Goal: Transaction & Acquisition: Purchase product/service

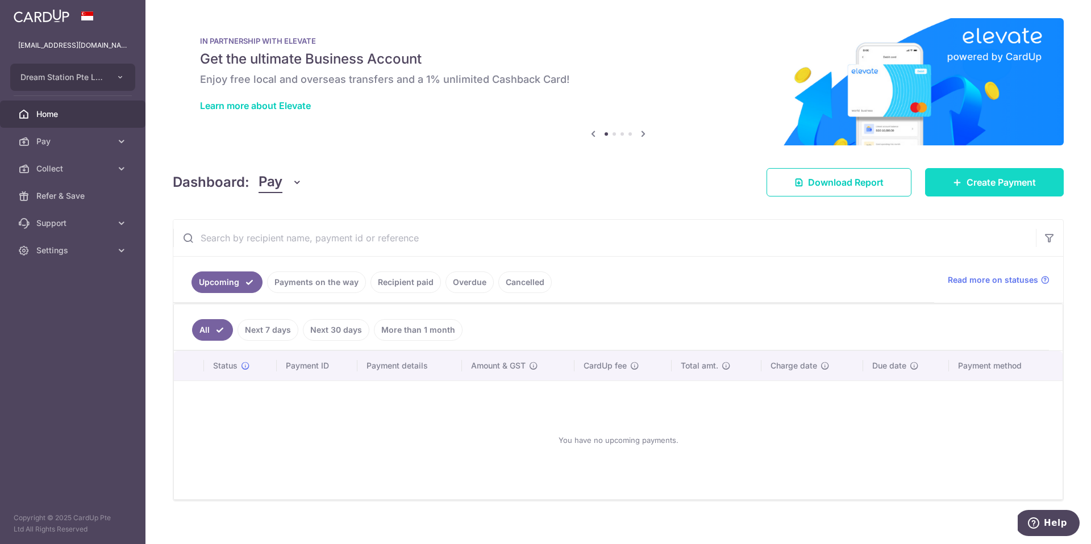
click at [950, 190] on link "Create Payment" at bounding box center [994, 182] width 139 height 28
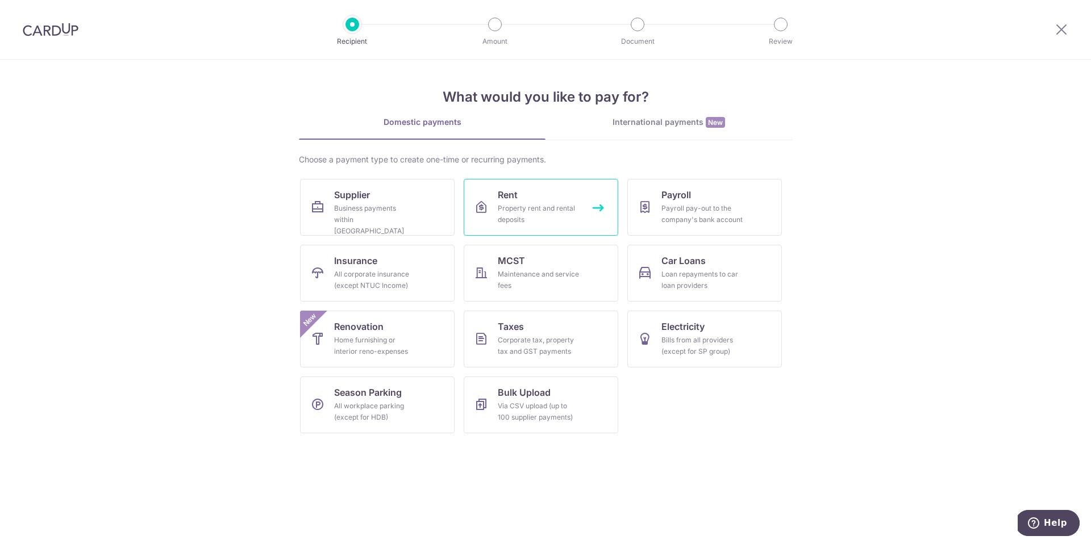
click at [573, 202] on link "Rent Property rent and rental deposits" at bounding box center [541, 207] width 155 height 57
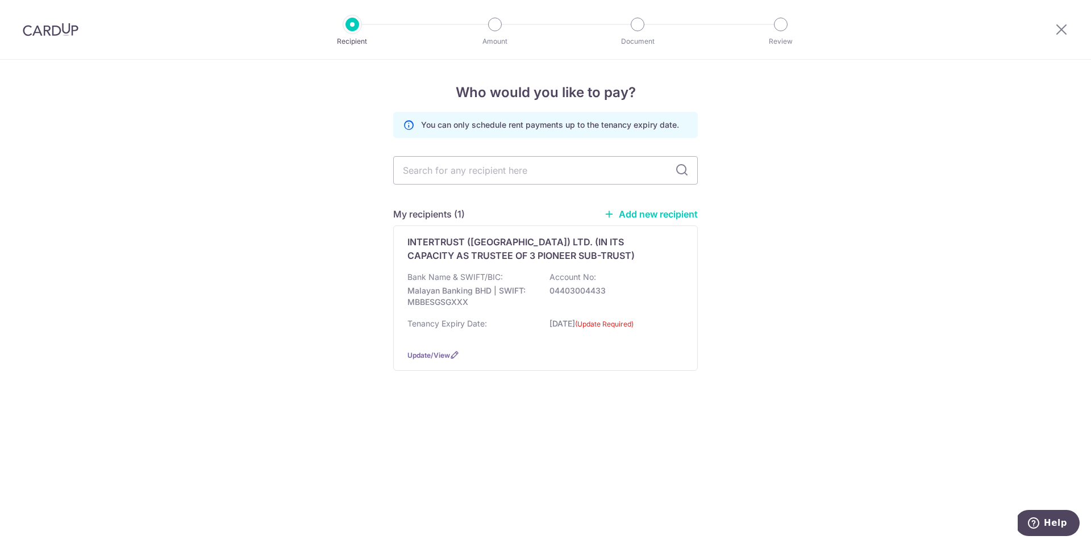
click at [652, 209] on link "Add new recipient" at bounding box center [651, 213] width 94 height 11
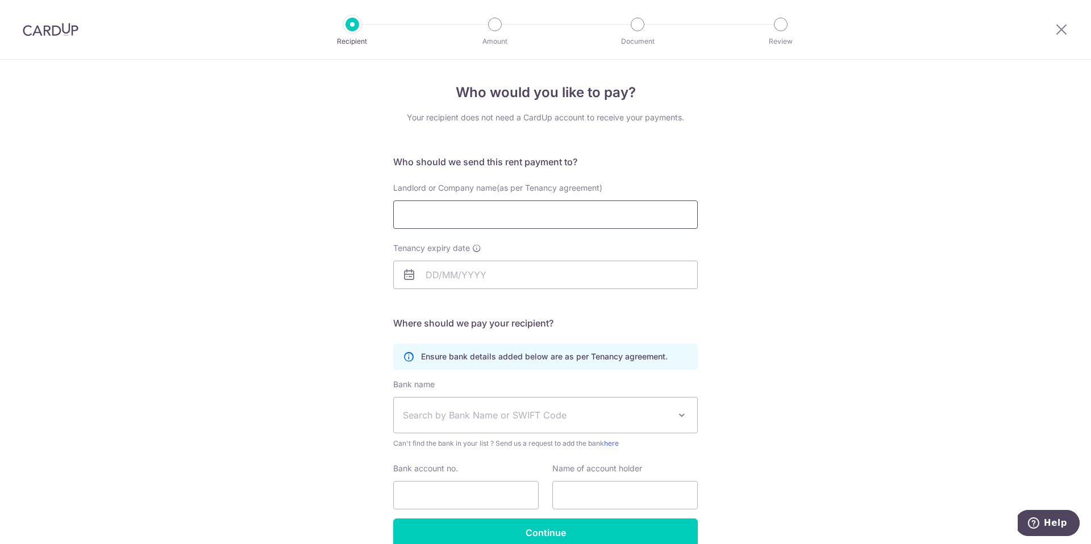
click at [652, 209] on input "Landlord or Company name(as per Tenancy agreement)" at bounding box center [545, 215] width 304 height 28
paste input "WARENEST HARDWARE (S) PTE LTD"
type input "WARENEST HARDWARE (S) PTE LTD"
click at [518, 279] on input "Tenancy expiry date" at bounding box center [545, 275] width 304 height 28
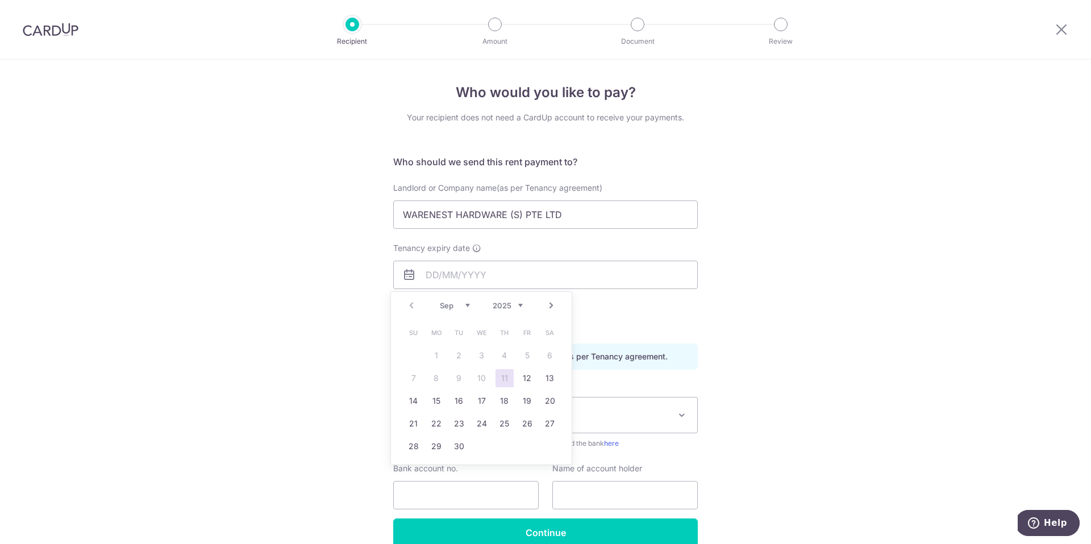
click at [510, 302] on select "2025 2026 2027 2028 2029 2030 2031 2032 2033 2034 2035" at bounding box center [508, 305] width 30 height 9
click at [465, 305] on select "Jan Feb Mar Apr May Jun Jul Aug Sep Oct Nov Dec" at bounding box center [455, 305] width 30 height 9
click at [521, 398] on link "15" at bounding box center [527, 401] width 18 height 18
type input "15/10/2027"
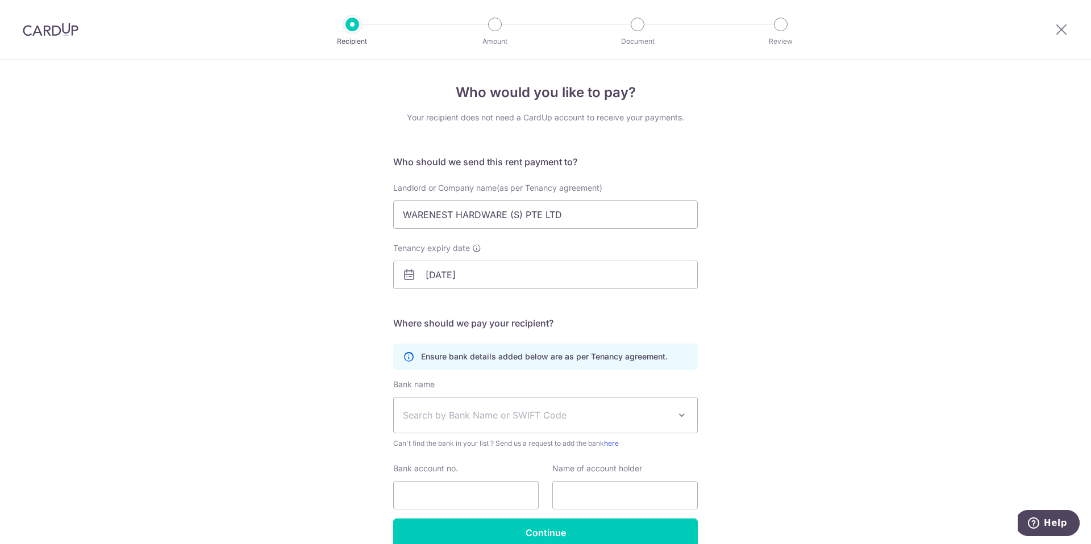
click at [735, 312] on div "Who would you like to pay? Your recipient does not need a CardUp account to rec…" at bounding box center [545, 330] width 1091 height 541
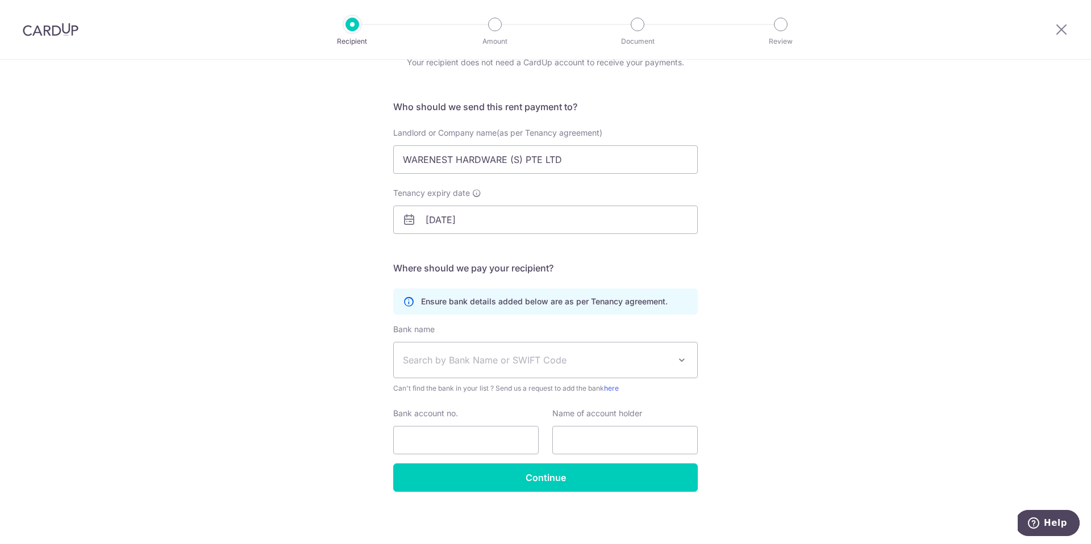
scroll to position [56, 0]
click at [587, 349] on span "Search by Bank Name or SWIFT Code" at bounding box center [545, 358] width 303 height 35
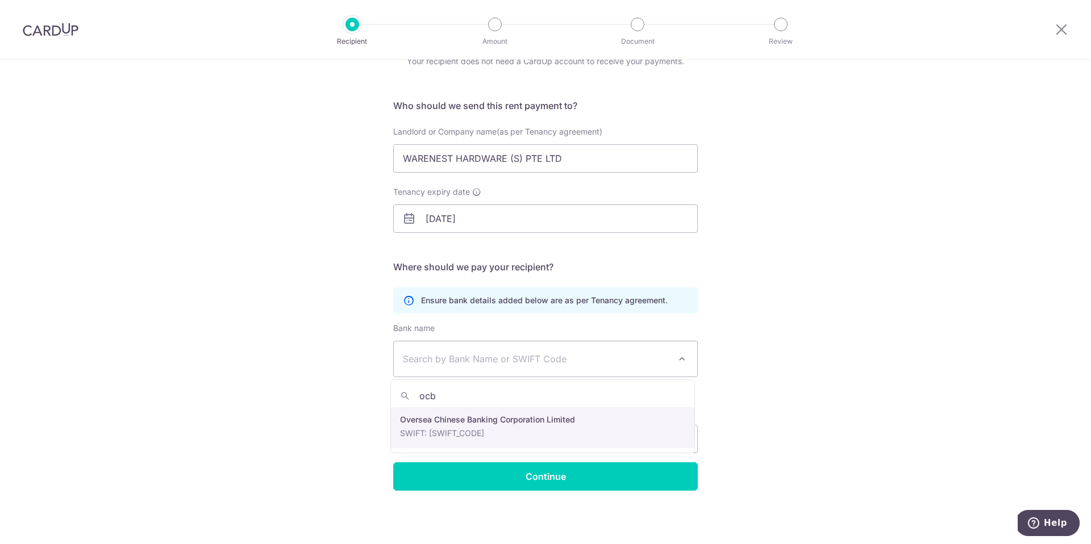
type input "ocb"
select select "12"
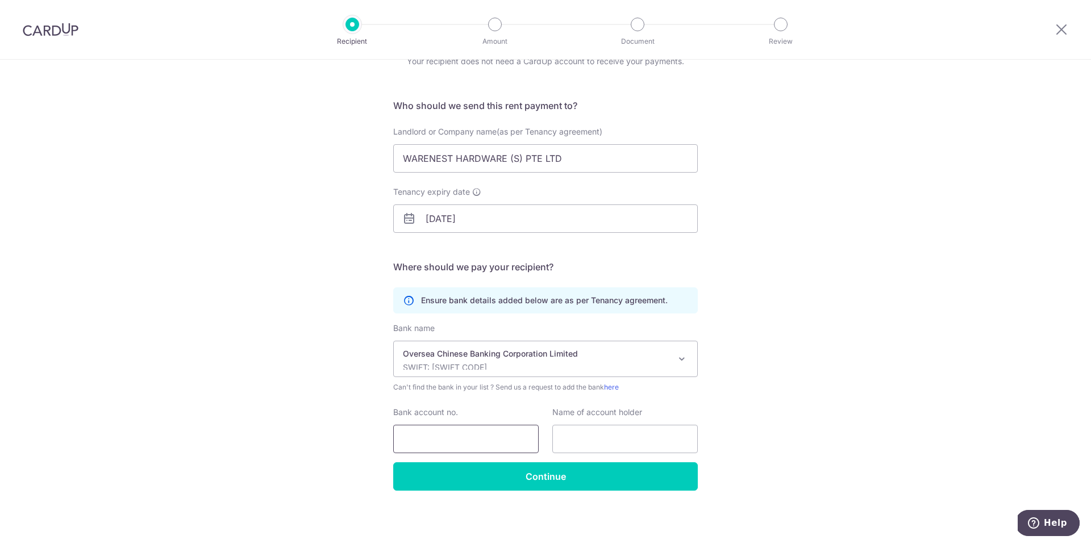
click at [533, 428] on input "Bank account no." at bounding box center [465, 439] width 145 height 28
paste input "WARENEST HARDWARE (S) PTE LTD"
click at [431, 445] on input "588WARENEST HARDWARE (S) PTE" at bounding box center [465, 439] width 145 height 28
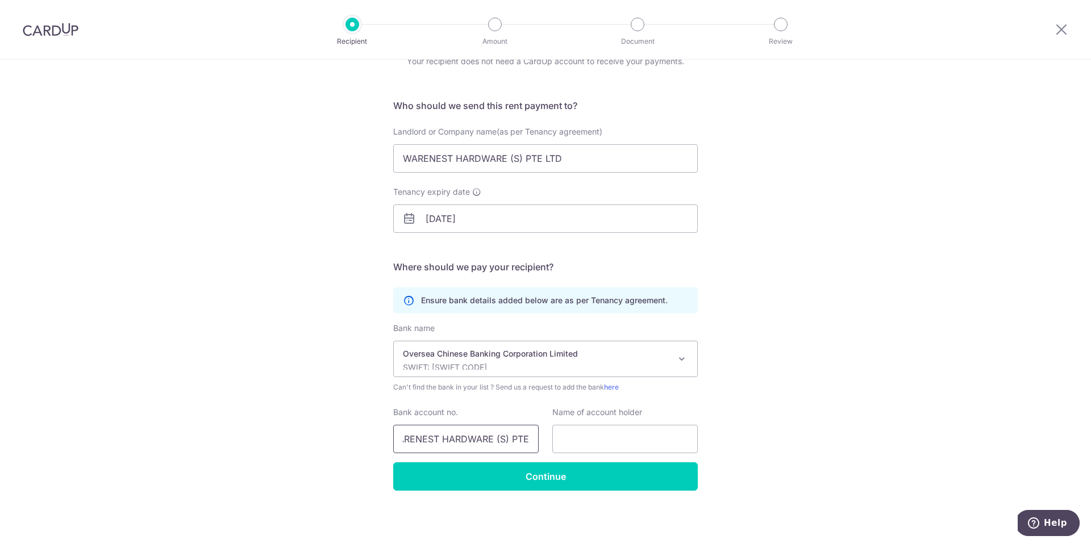
click at [431, 445] on input "588WARENEST HARDWARE (S) PTE" at bounding box center [465, 439] width 145 height 28
type input "588112805001"
click at [532, 167] on input "WARENEST HARDWARE (S) PTE LTD" at bounding box center [545, 158] width 304 height 28
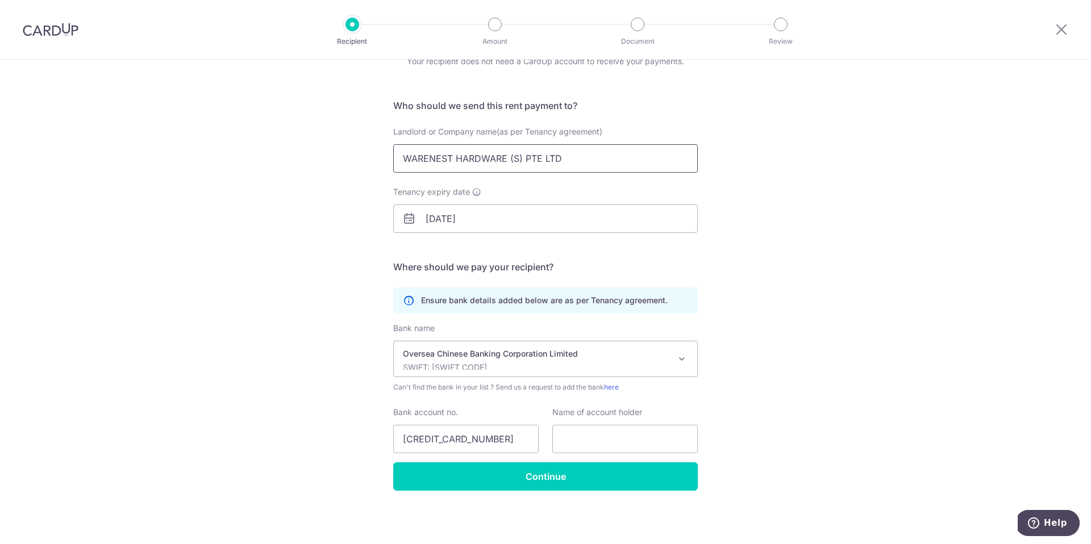
click at [532, 167] on input "WARENEST HARDWARE (S) PTE LTD" at bounding box center [545, 158] width 304 height 28
click at [643, 440] on input "text" at bounding box center [624, 439] width 145 height 28
paste input "WARENEST HARDWARE (S) PTE LTD"
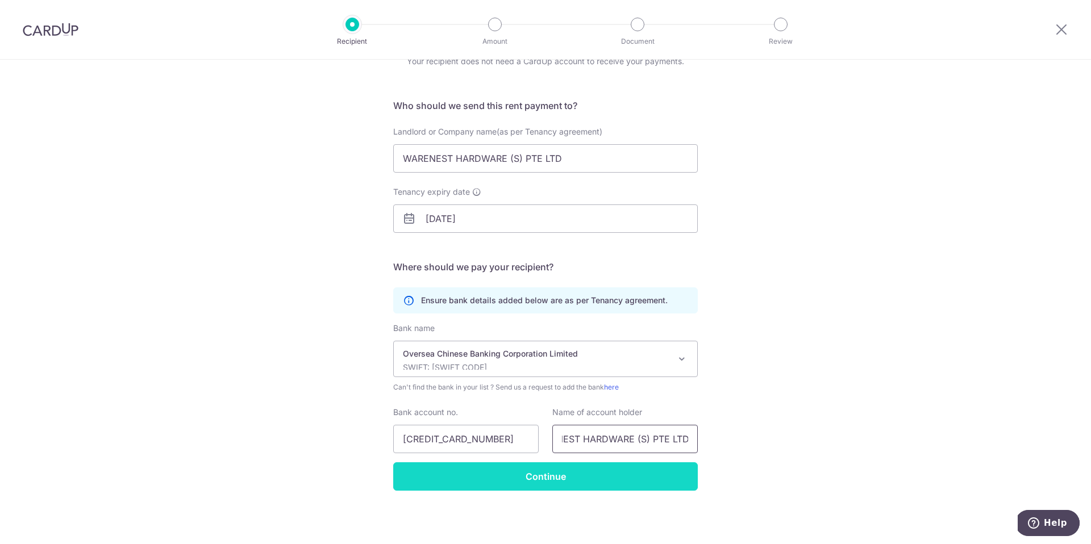
type input "WARENEST HARDWARE (S) PTE LTD"
click at [660, 471] on input "Continue" at bounding box center [545, 476] width 304 height 28
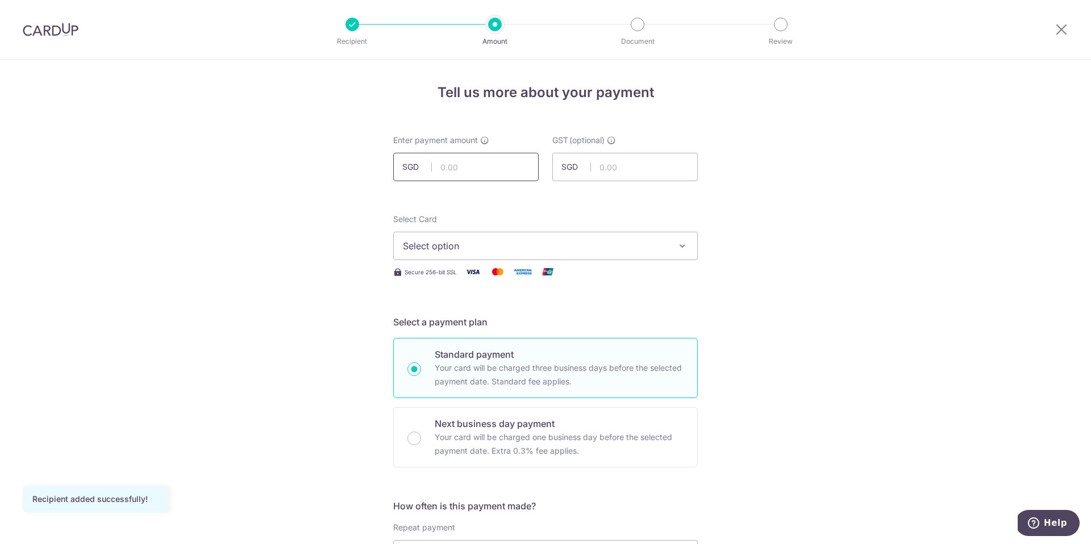
click at [510, 172] on input "text" at bounding box center [465, 167] width 145 height 28
type input "8,778.00"
type input "378.00"
click at [593, 245] on span "Select option" at bounding box center [535, 246] width 265 height 14
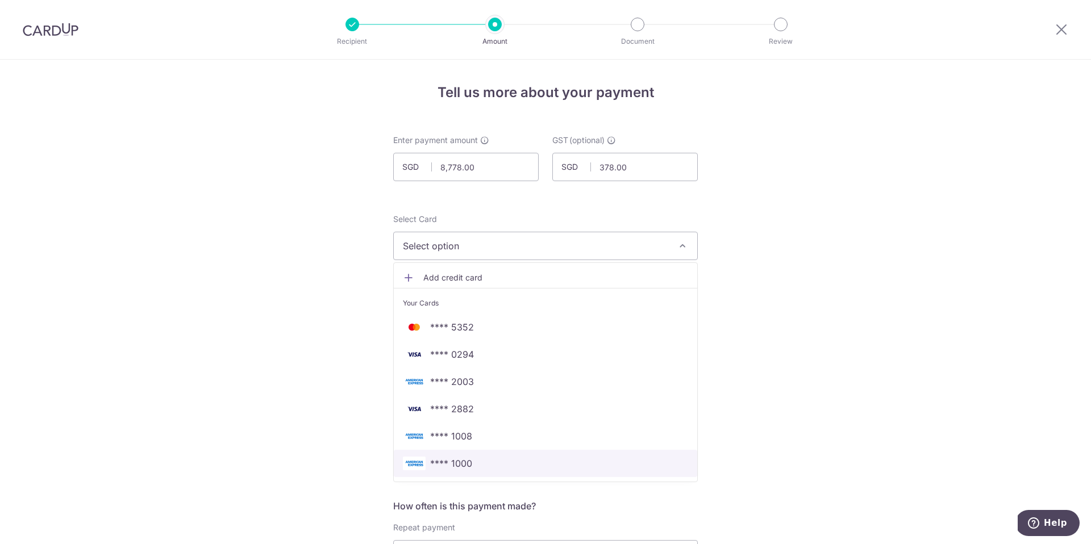
click at [541, 463] on span "**** 1000" at bounding box center [545, 464] width 285 height 14
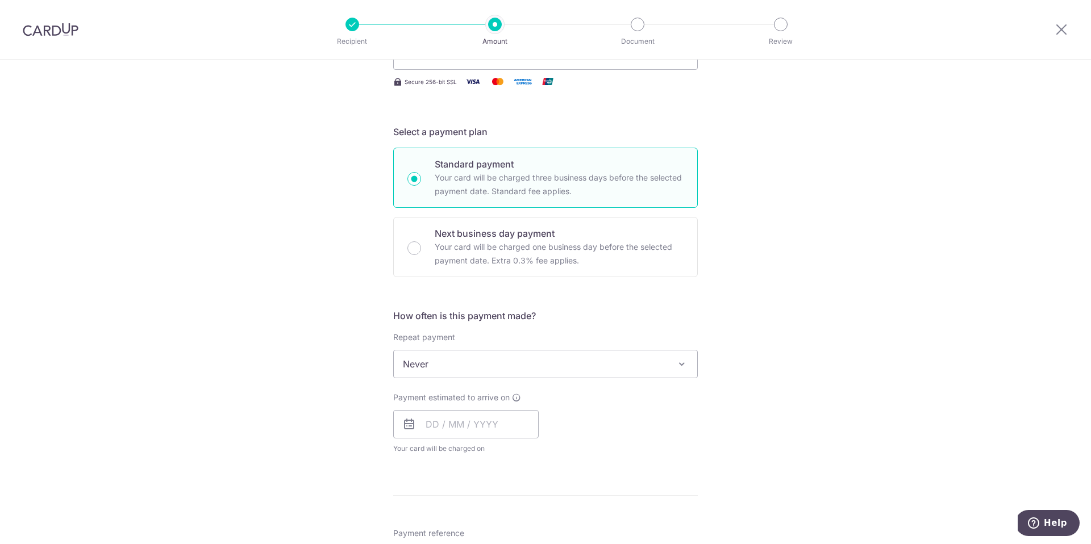
scroll to position [193, 0]
click at [525, 422] on input "text" at bounding box center [465, 422] width 145 height 28
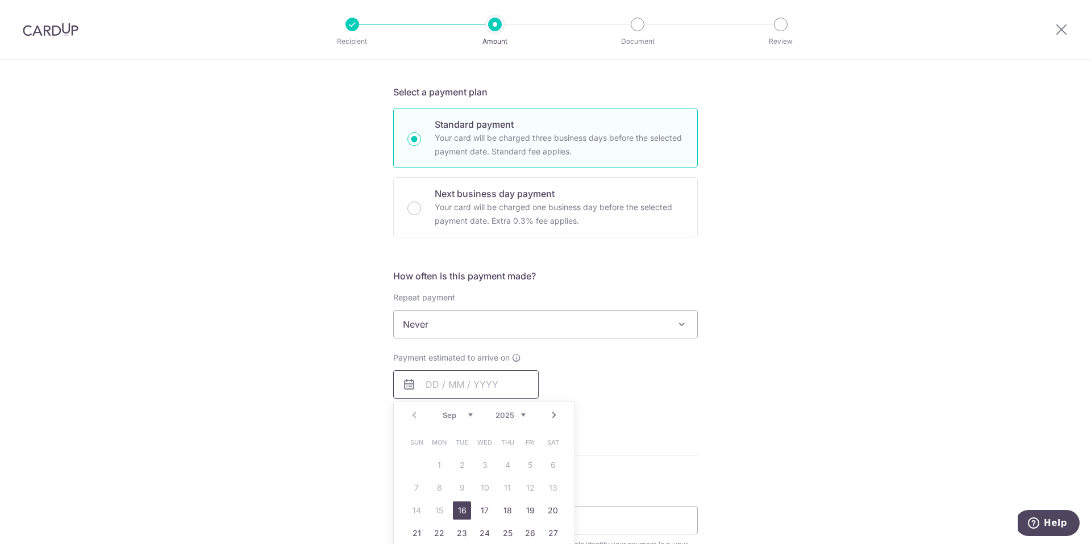
scroll to position [252, 0]
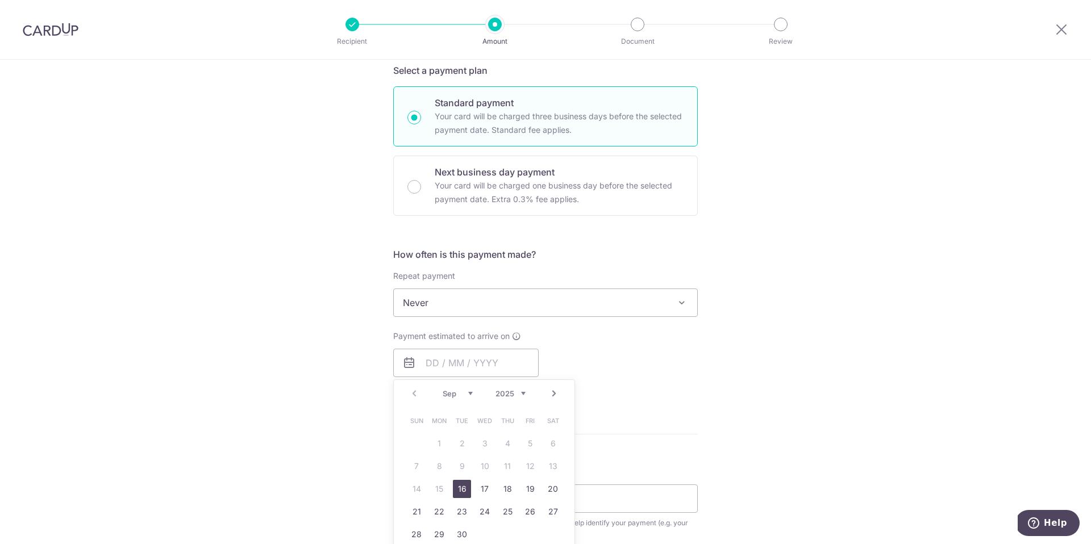
click at [464, 489] on link "16" at bounding box center [462, 489] width 18 height 18
type input "[DATE]"
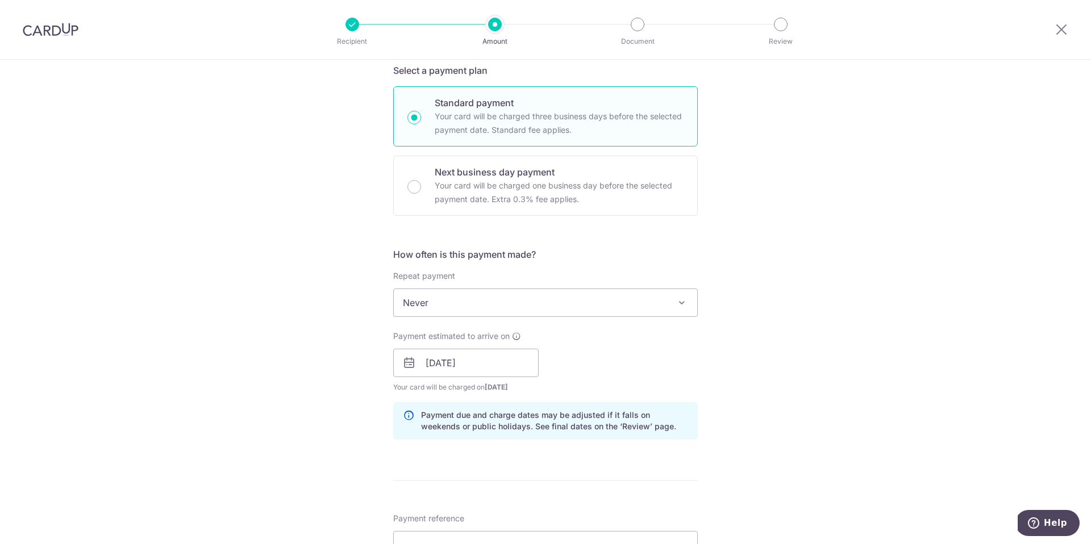
click at [746, 360] on div "Tell us more about your payment Enter payment amount SGD 8,778.00 8778.00 GST (…" at bounding box center [545, 383] width 1091 height 1150
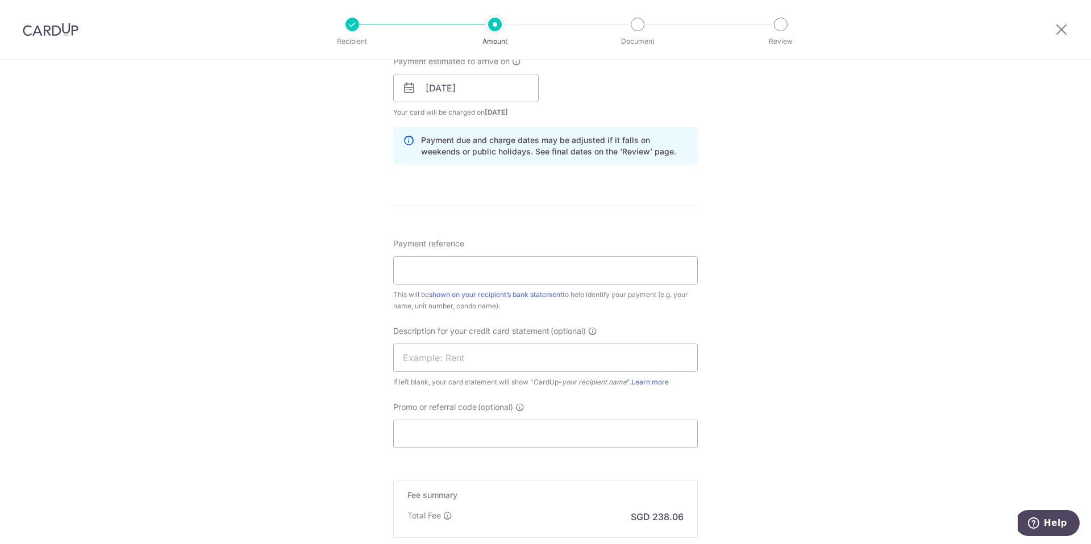
scroll to position [532, 0]
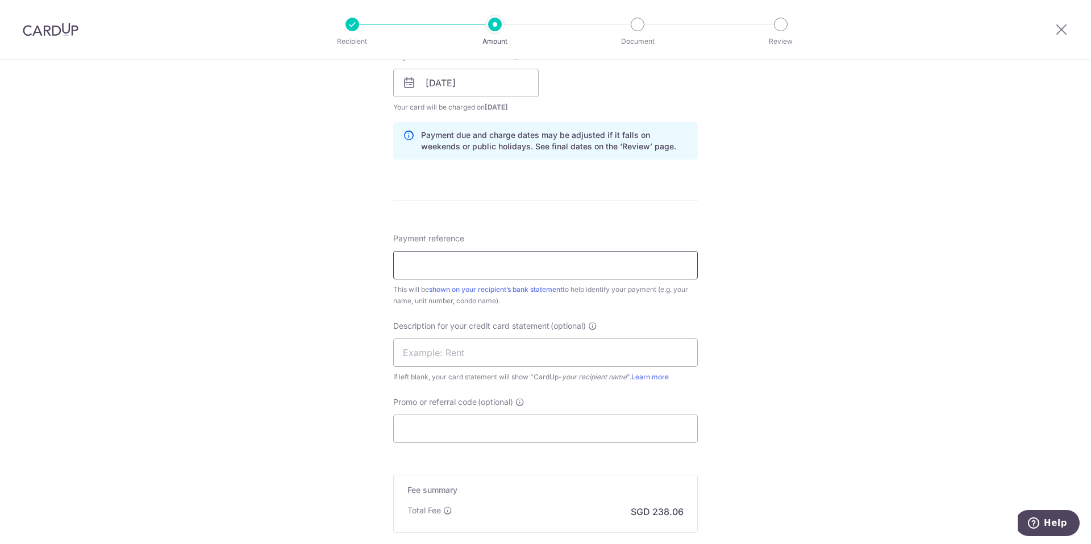
click at [527, 269] on input "Payment reference" at bounding box center [545, 265] width 304 height 28
type input "1 Month Deposit + 1 Month Advance R"
click at [804, 288] on div "Tell us more about your payment Enter payment amount SGD 8,778.00 8778.00 GST (…" at bounding box center [545, 103] width 1091 height 1150
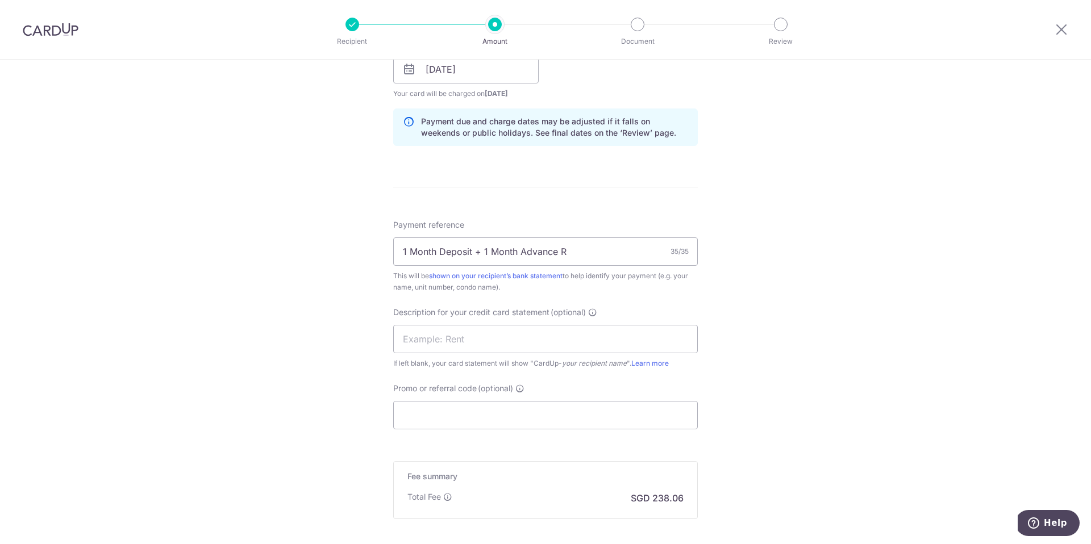
scroll to position [666, 0]
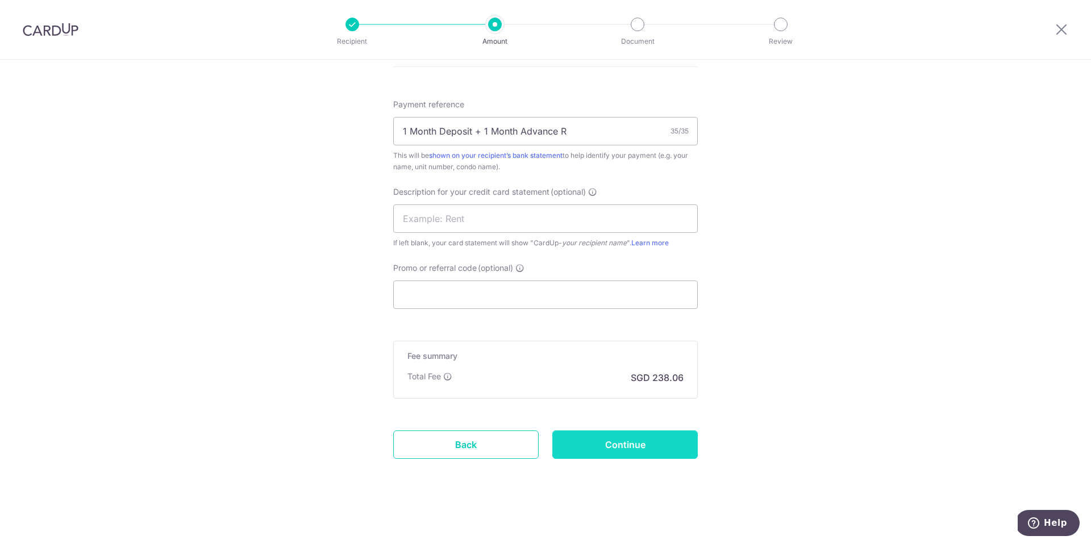
click at [606, 441] on input "Continue" at bounding box center [624, 445] width 145 height 28
type input "Create Schedule"
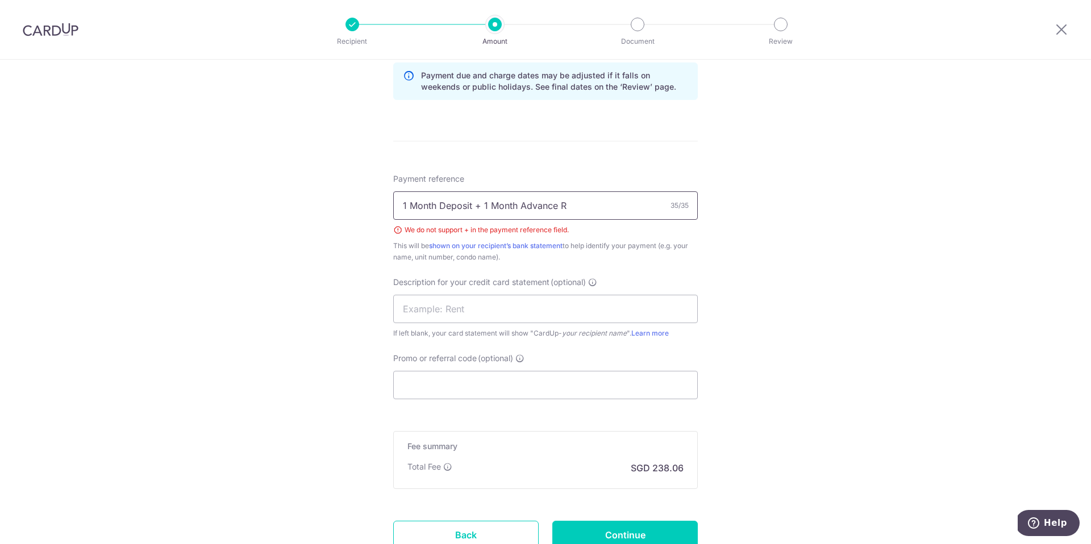
scroll to position [589, 0]
click at [475, 205] on input "1 Month Deposit + 1 Month Advance R" at bounding box center [545, 208] width 304 height 28
click at [578, 203] on input "1 Month Deposit 1 Month Advance R" at bounding box center [545, 208] width 304 height 28
type input "1 Month Deposit 1 Month Advance Ren"
click at [666, 531] on input "Continue" at bounding box center [624, 537] width 145 height 28
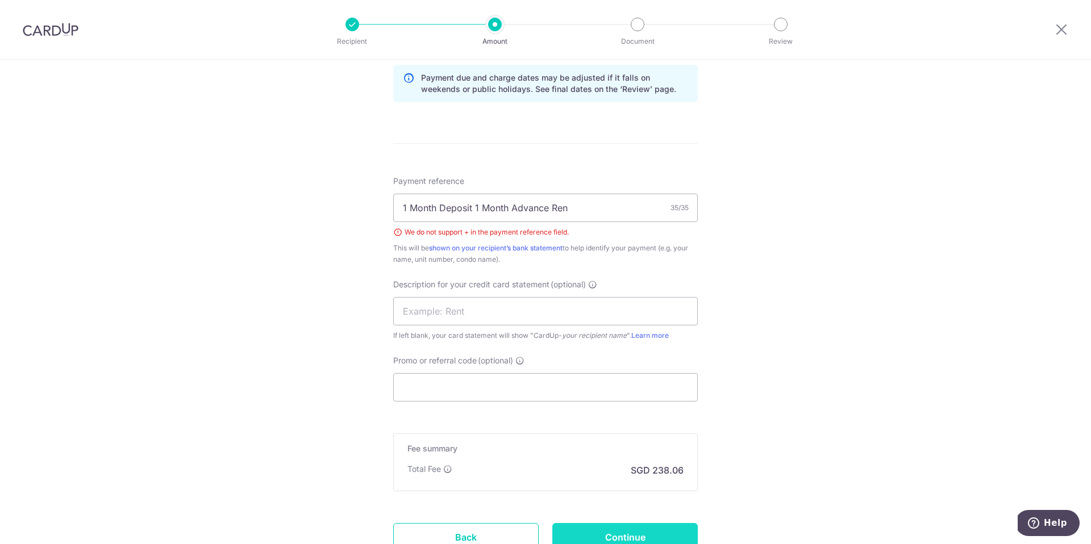
type input "Create Schedule"
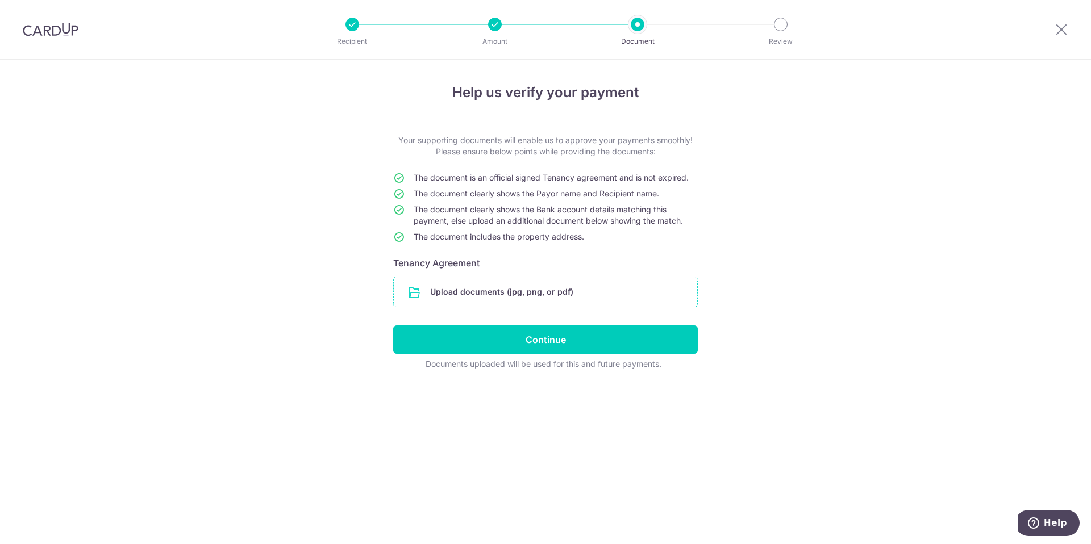
click at [585, 287] on input "file" at bounding box center [545, 292] width 303 height 30
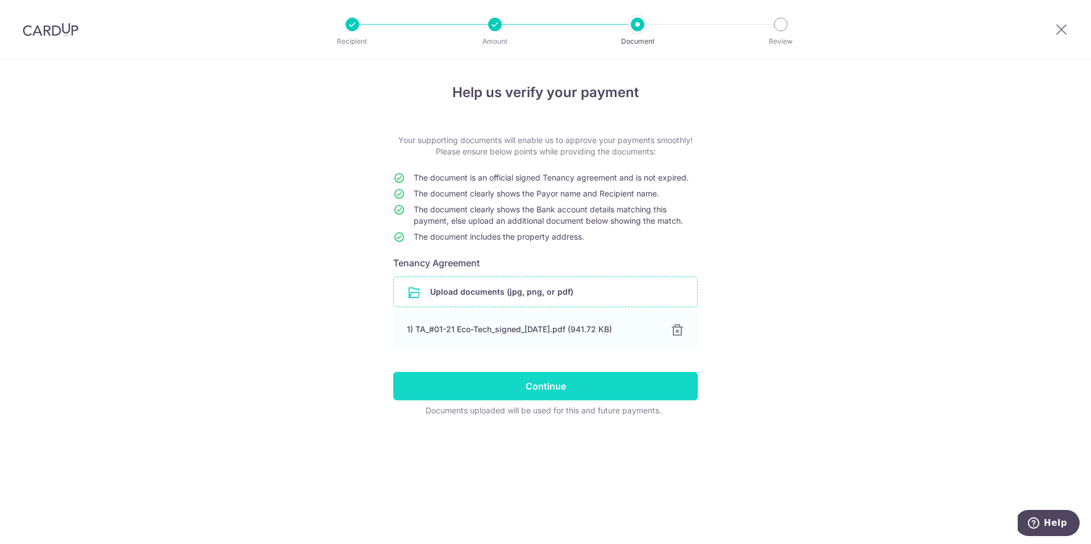
click at [620, 383] on input "Continue" at bounding box center [545, 386] width 304 height 28
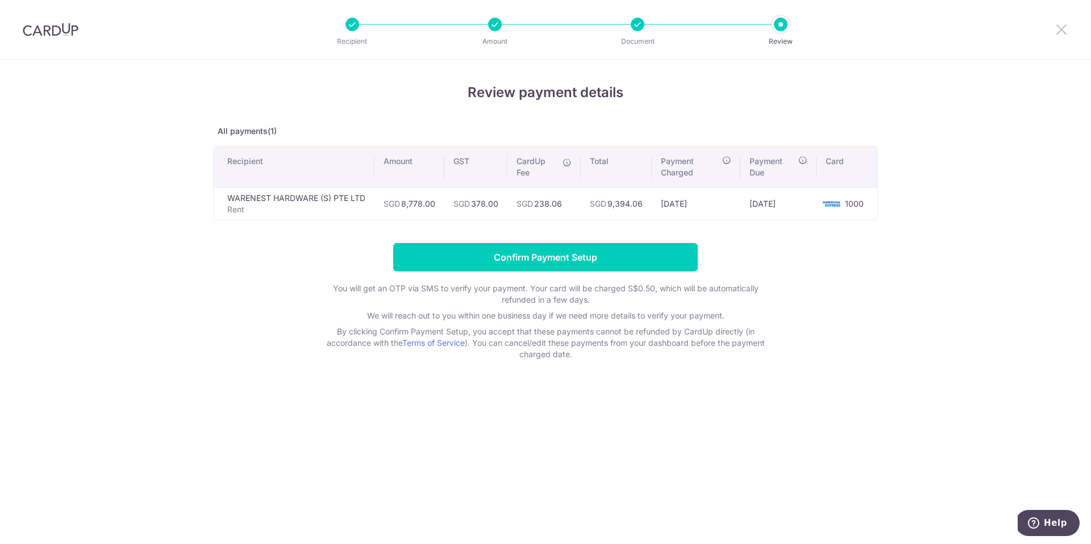
click at [1063, 28] on icon at bounding box center [1061, 29] width 14 height 14
click at [535, 211] on td "SGD 238.06" at bounding box center [543, 203] width 73 height 32
click at [486, 203] on td "SGD 378.00" at bounding box center [475, 203] width 63 height 32
click at [1053, 24] on div at bounding box center [1061, 29] width 59 height 59
click at [1055, 26] on icon at bounding box center [1061, 29] width 14 height 14
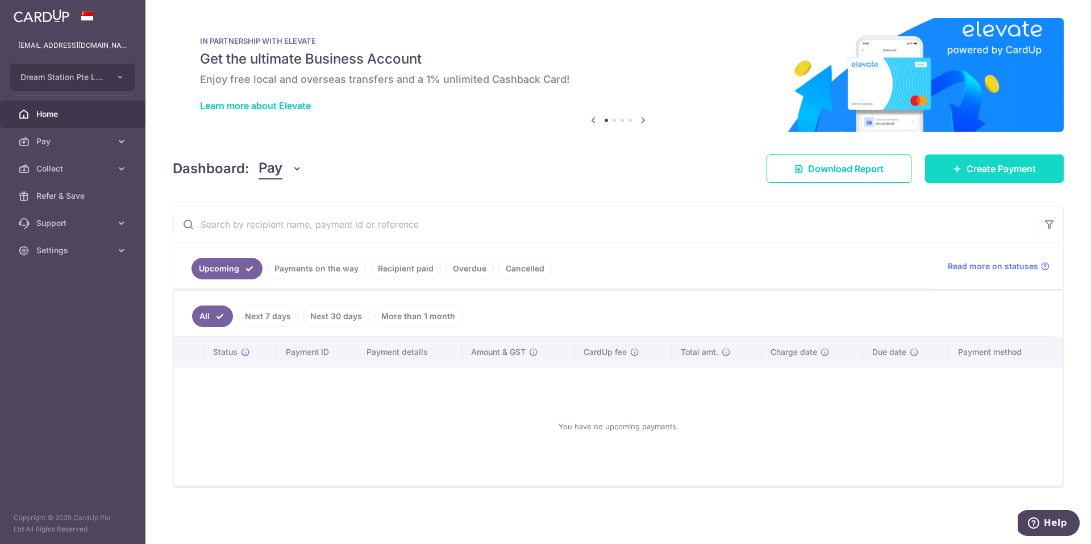
click at [984, 173] on span "Create Payment" at bounding box center [1000, 169] width 69 height 14
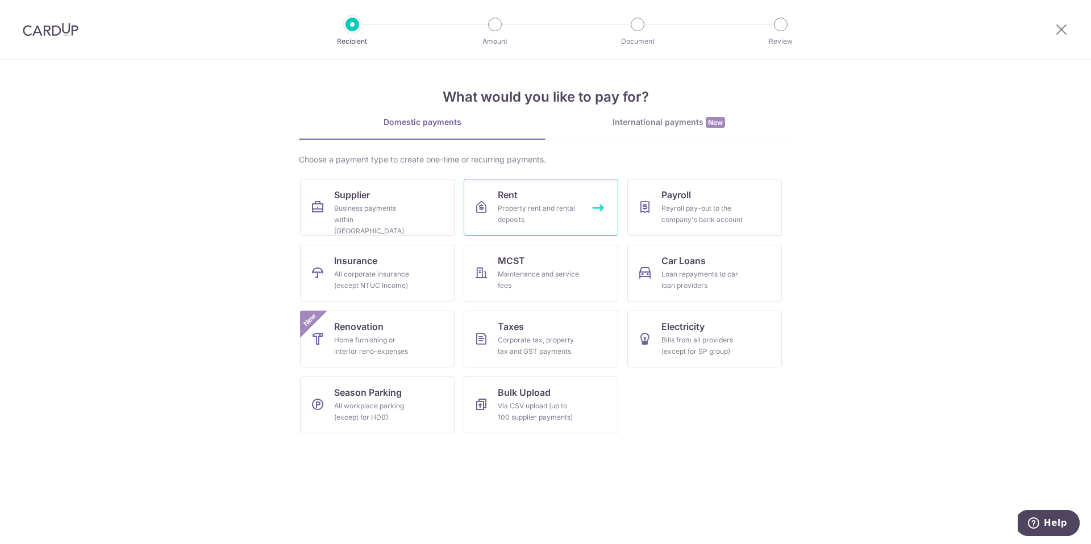
click at [525, 211] on div "Property rent and rental deposits" at bounding box center [539, 214] width 82 height 23
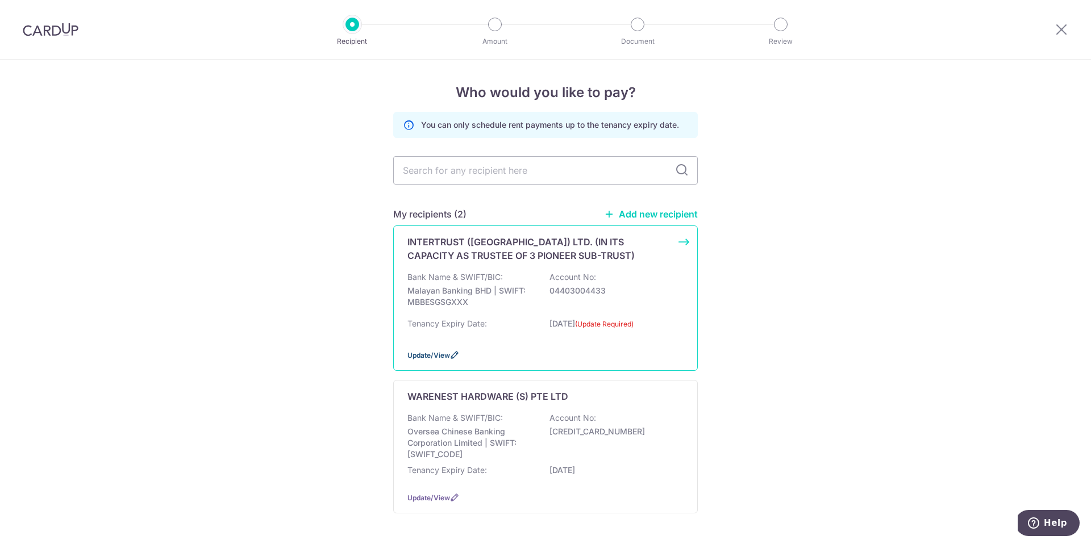
click at [450, 355] on icon at bounding box center [454, 355] width 9 height 9
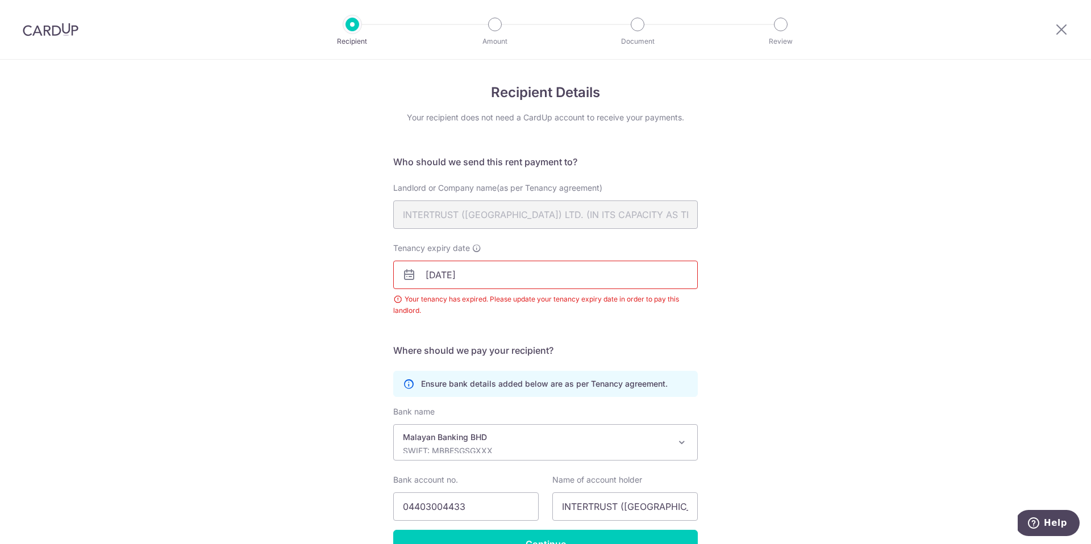
scroll to position [68, 0]
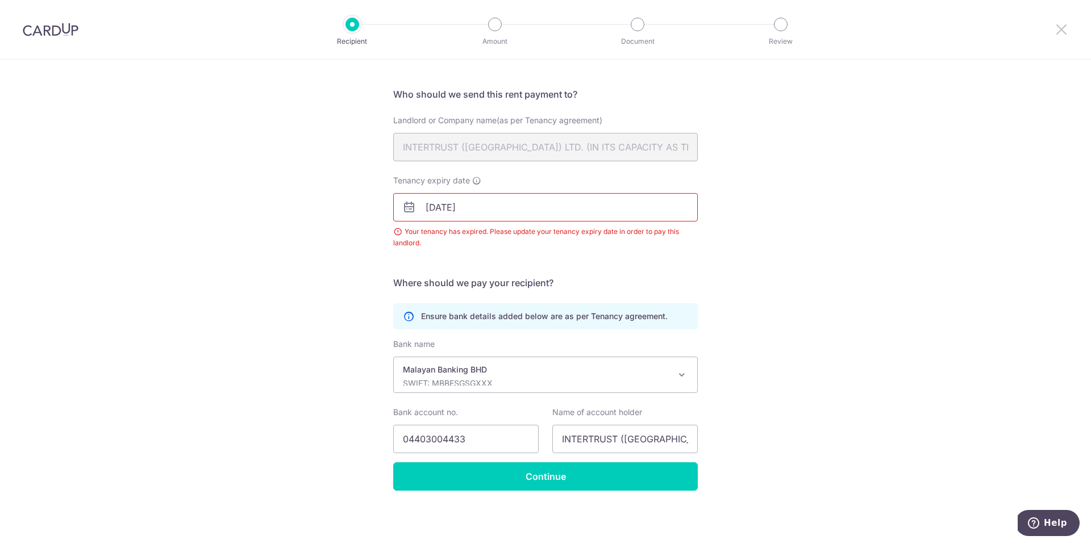
click at [1062, 32] on icon at bounding box center [1061, 29] width 14 height 14
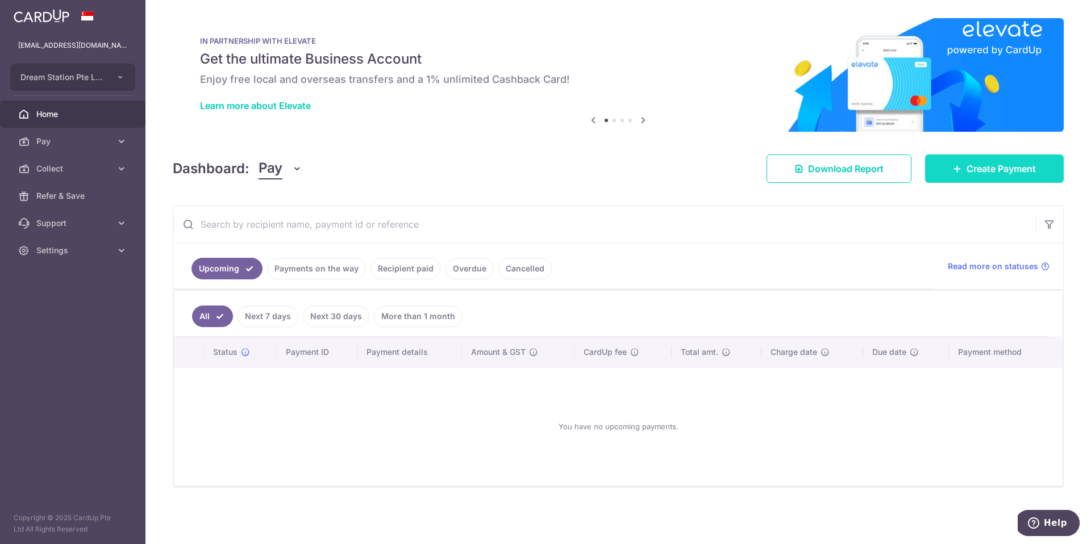
click at [979, 182] on link "Create Payment" at bounding box center [994, 169] width 139 height 28
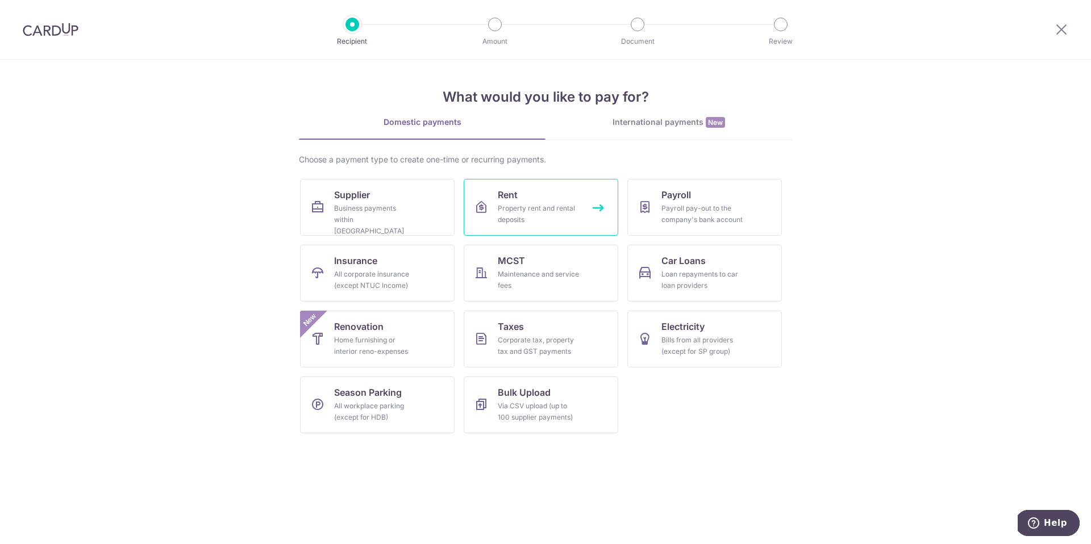
click at [537, 204] on div "Property rent and rental deposits" at bounding box center [539, 214] width 82 height 23
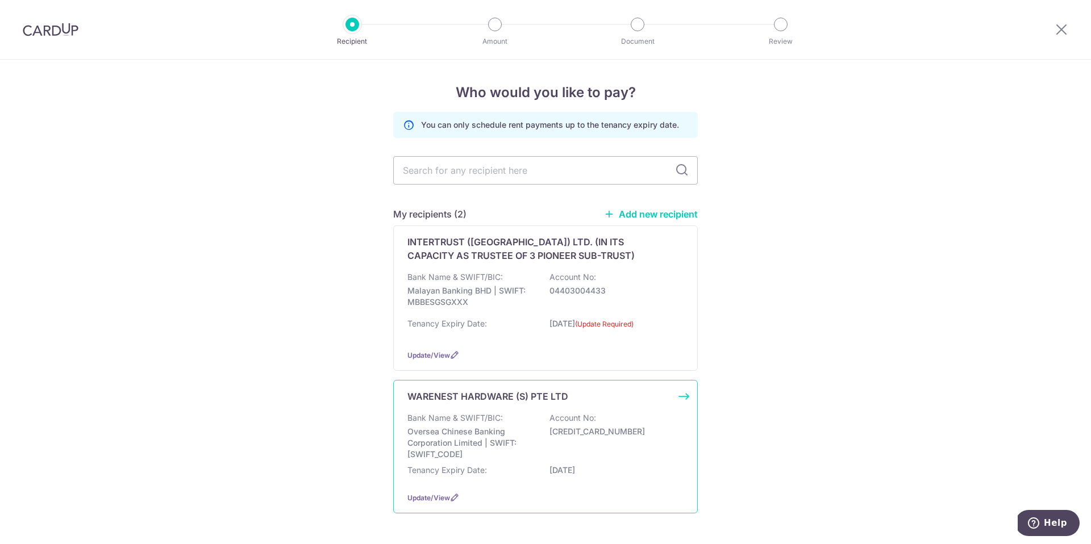
click at [485, 442] on p "Oversea Chinese Banking Corporation Limited | SWIFT: [SWIFT_CODE]" at bounding box center [470, 443] width 127 height 34
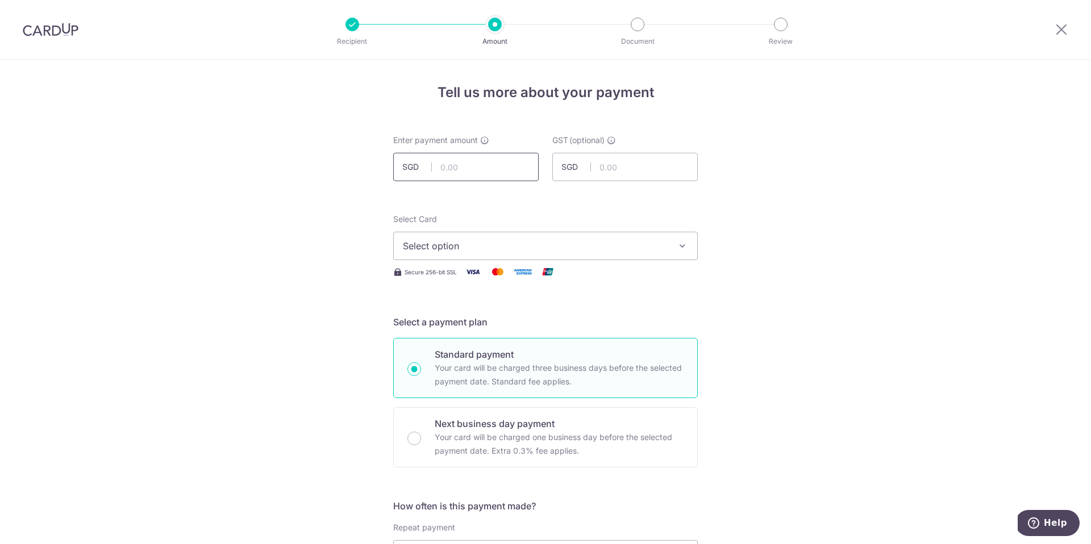
click at [509, 174] on input "text" at bounding box center [465, 167] width 145 height 28
type input "8,400.00"
click at [658, 158] on input "text" at bounding box center [624, 167] width 145 height 28
type input "378.00"
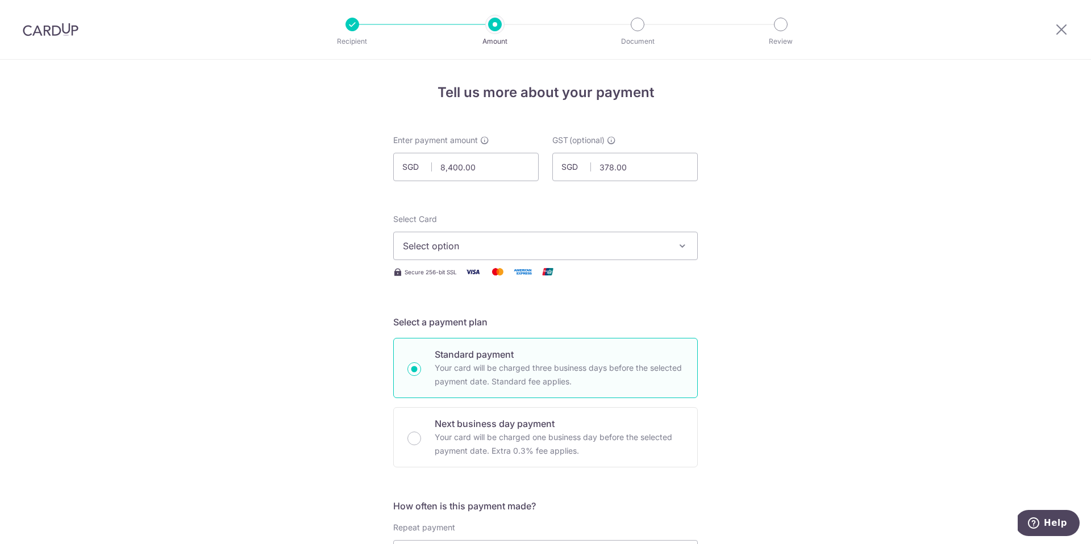
click at [653, 253] on button "Select option" at bounding box center [545, 246] width 304 height 28
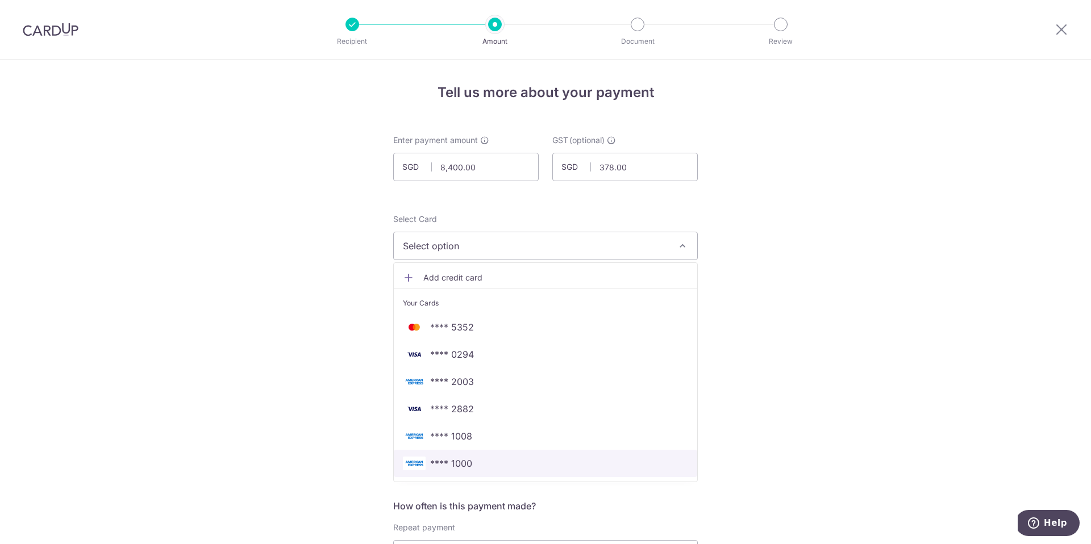
click at [486, 474] on link "**** 1000" at bounding box center [545, 463] width 303 height 27
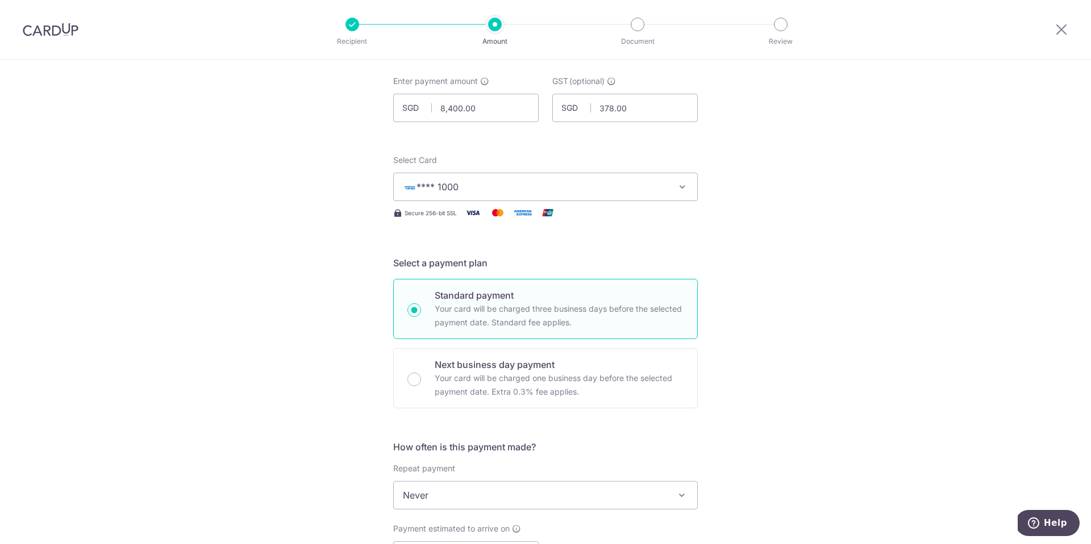
scroll to position [205, 0]
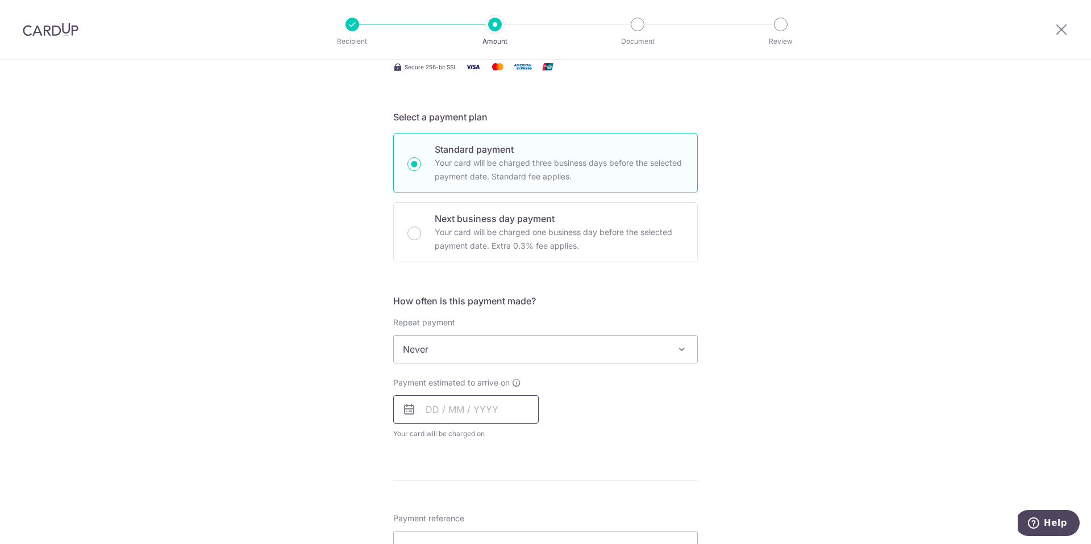
click at [515, 401] on input "text" at bounding box center [465, 409] width 145 height 28
click at [464, 532] on link "16" at bounding box center [462, 536] width 18 height 18
type input "[DATE]"
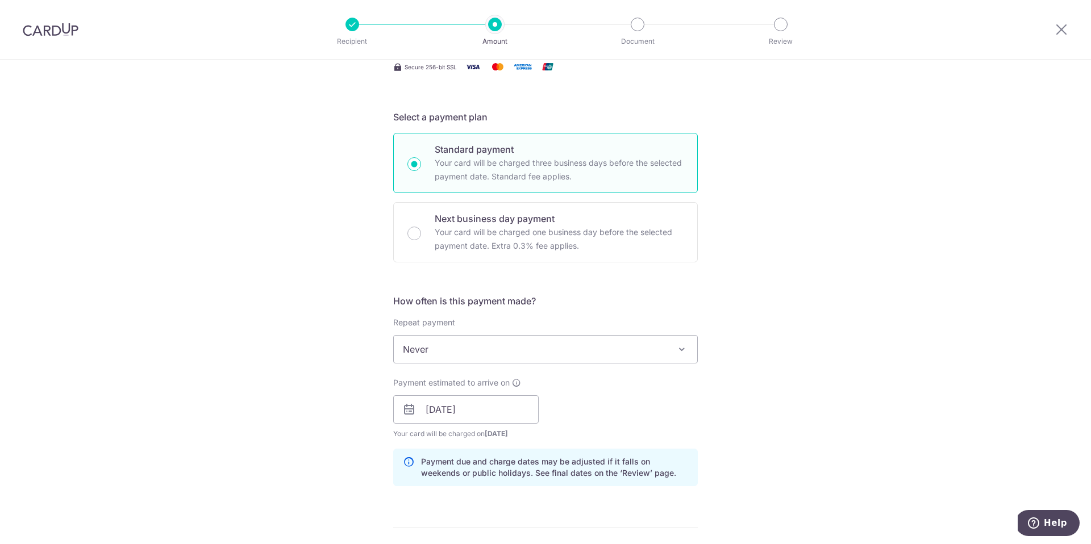
click at [662, 419] on div "Payment estimated to arrive on [DATE] Prev Next Jan Feb Mar Apr May Jun [DATE] …" at bounding box center [545, 408] width 318 height 62
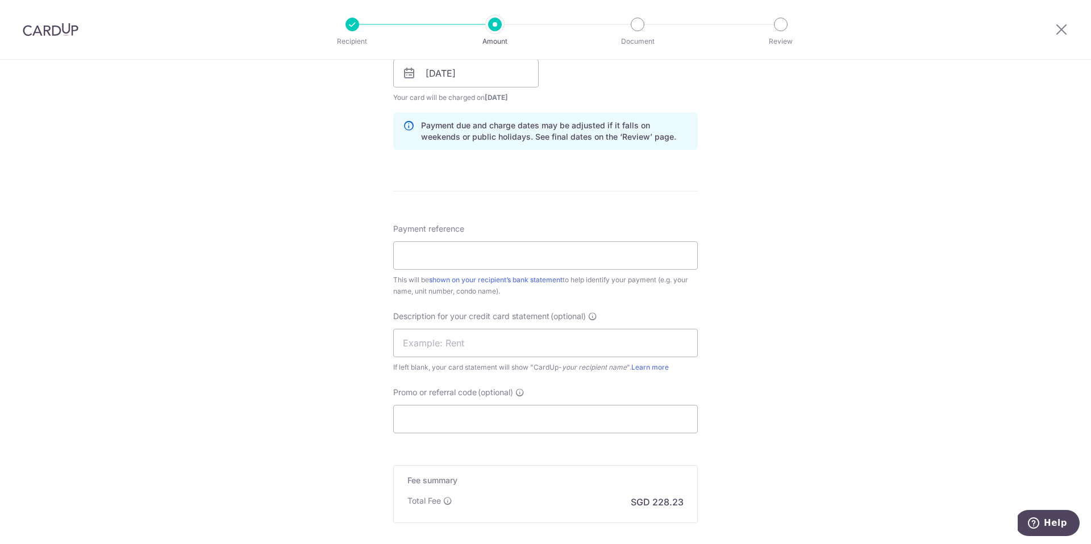
scroll to position [560, 0]
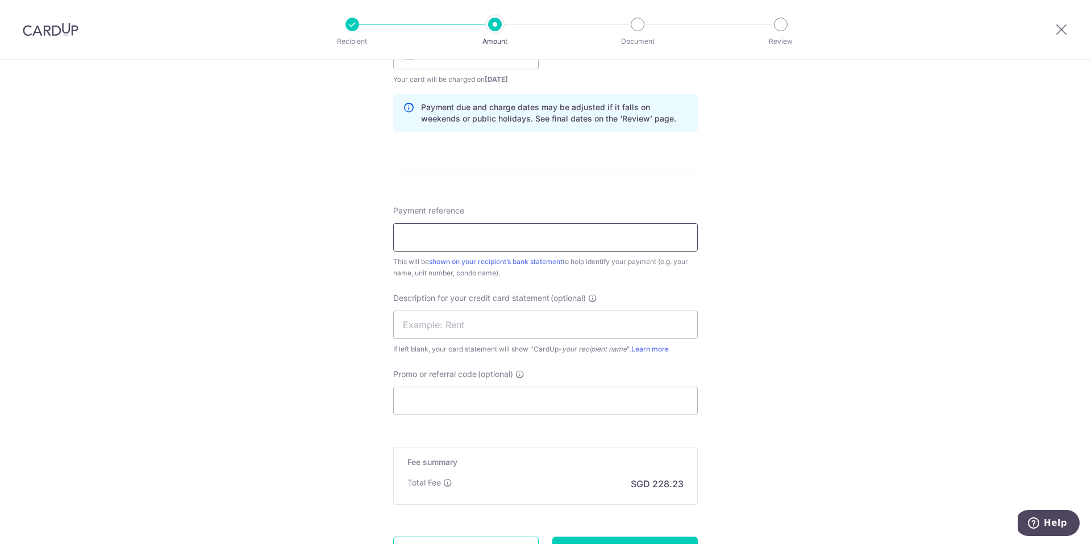
click at [540, 238] on input "Payment reference" at bounding box center [545, 237] width 304 height 28
type input "Deposit and Rent"
click at [618, 395] on input "Promo or referral code (optional)" at bounding box center [545, 401] width 304 height 28
click at [793, 370] on div "Tell us more about your payment Enter payment amount SGD 8,400.00 8400.00 GST (…" at bounding box center [545, 75] width 1091 height 1150
click at [816, 188] on div "Tell us more about your payment Enter payment amount SGD 8,400.00 8400.00 GST (…" at bounding box center [545, 75] width 1091 height 1150
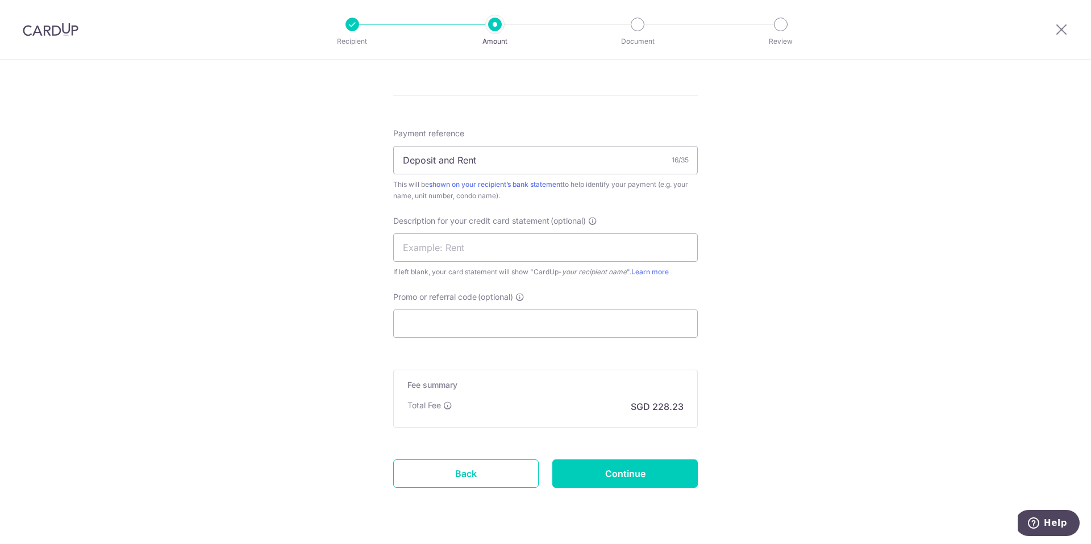
scroll to position [666, 0]
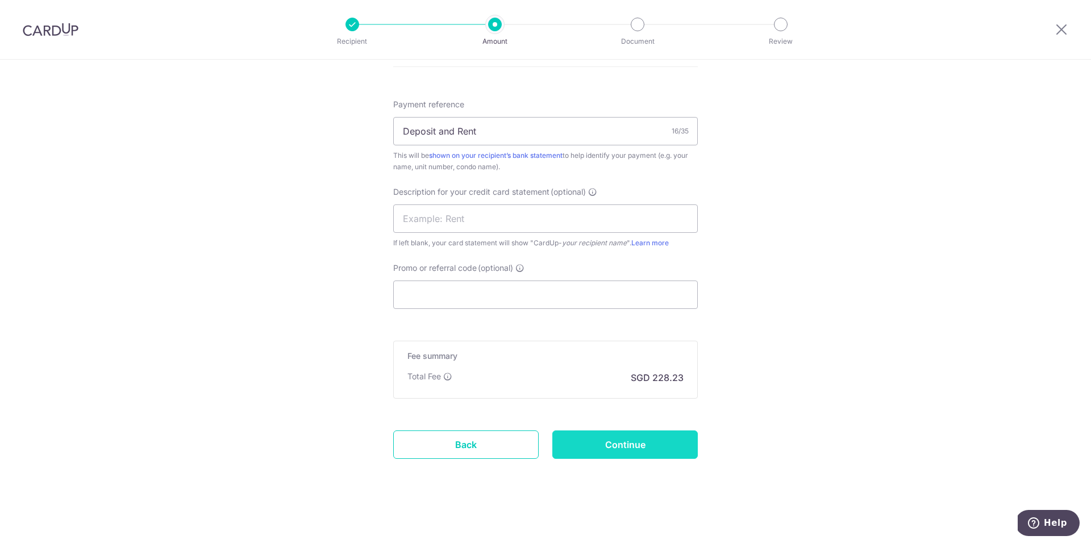
click at [606, 454] on input "Continue" at bounding box center [624, 445] width 145 height 28
type input "Create Schedule"
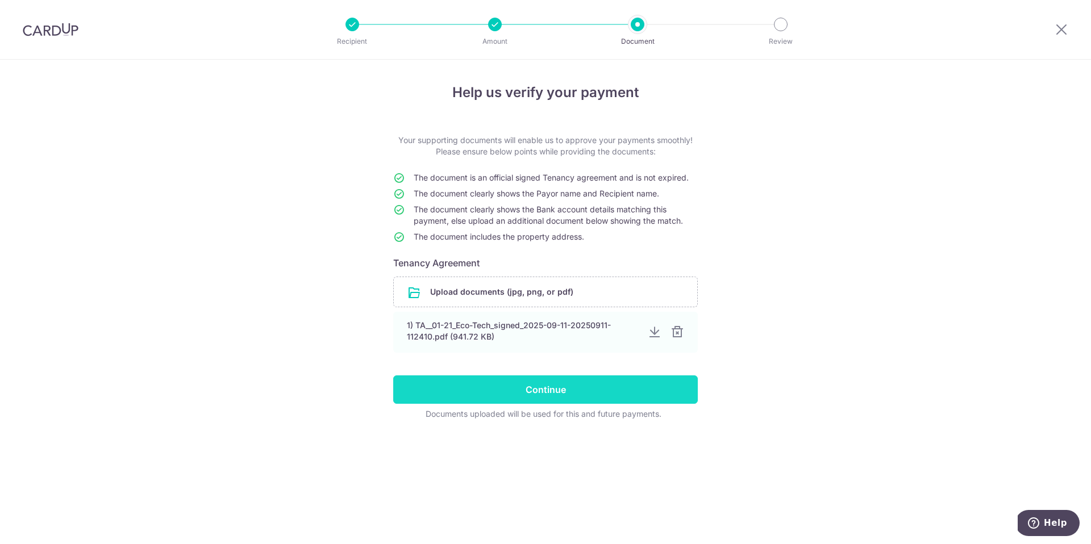
click at [624, 391] on input "Continue" at bounding box center [545, 390] width 304 height 28
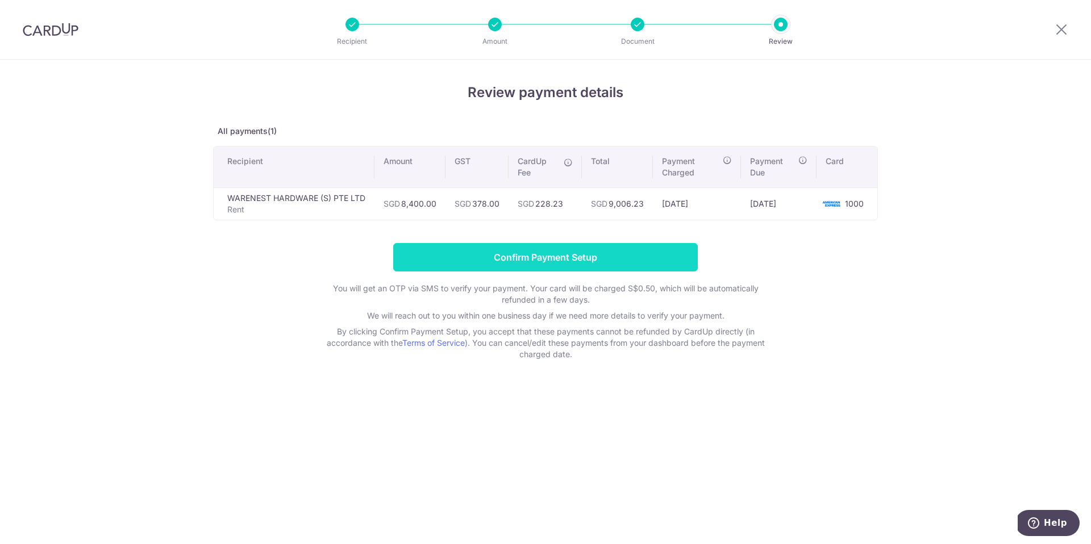
click at [608, 256] on input "Confirm Payment Setup" at bounding box center [545, 257] width 304 height 28
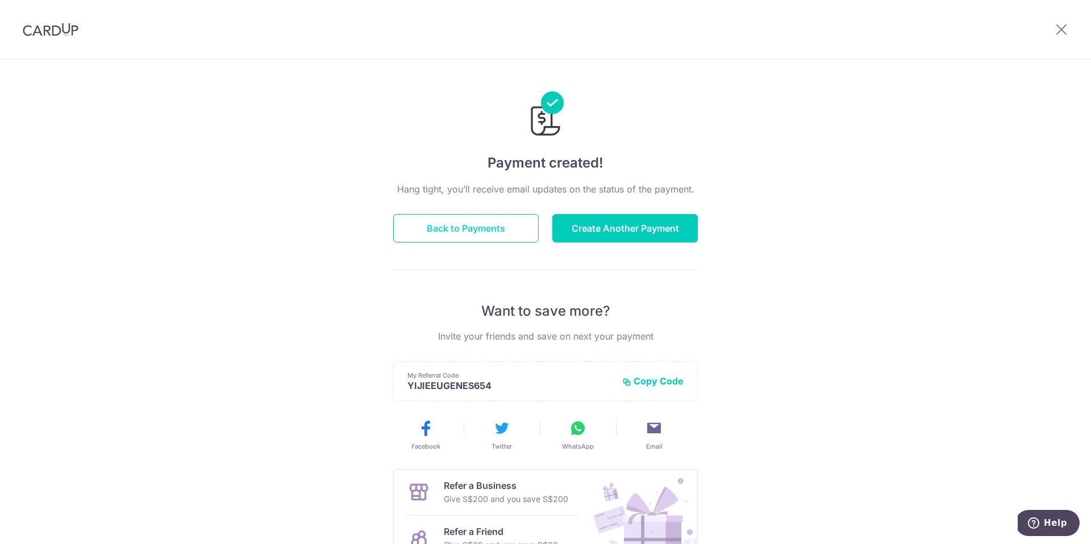
click at [520, 237] on button "Back to Payments" at bounding box center [465, 228] width 145 height 28
